Goal: Navigation & Orientation: Find specific page/section

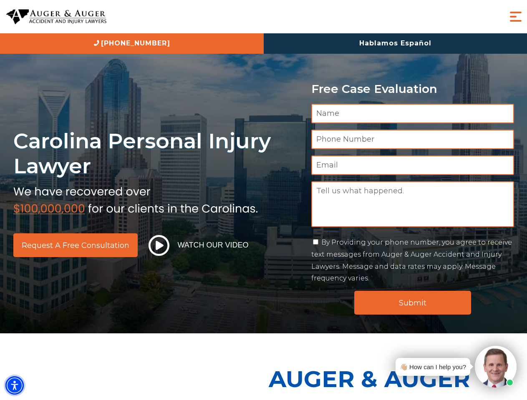
click at [15, 386] on img "Accessibility Menu" at bounding box center [14, 385] width 18 height 18
